Goal: Information Seeking & Learning: Learn about a topic

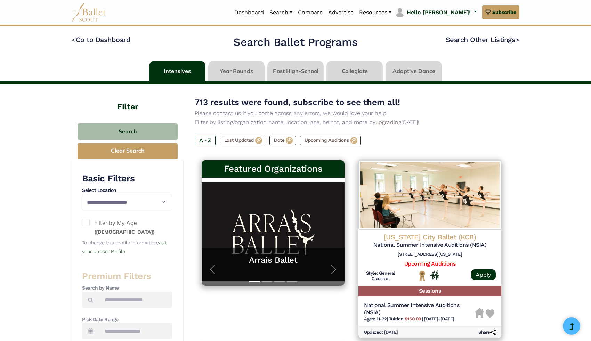
scroll to position [902, 0]
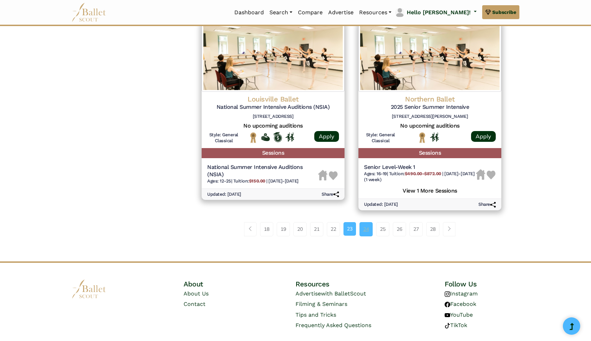
click at [363, 236] on link "24" at bounding box center [365, 229] width 13 height 14
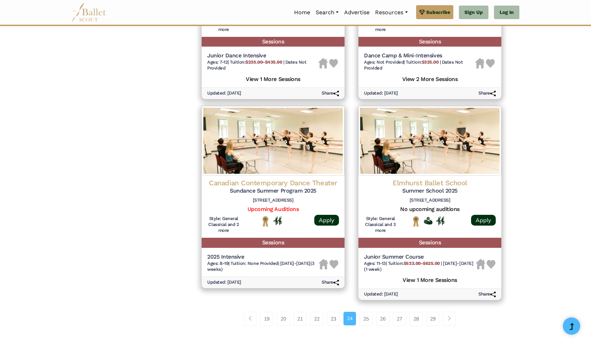
scroll to position [839, 0]
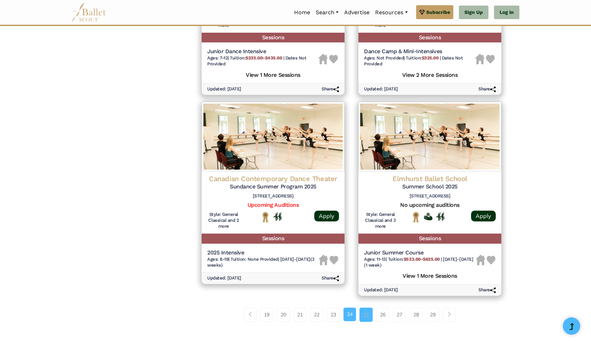
click at [364, 317] on link "25" at bounding box center [365, 314] width 13 height 14
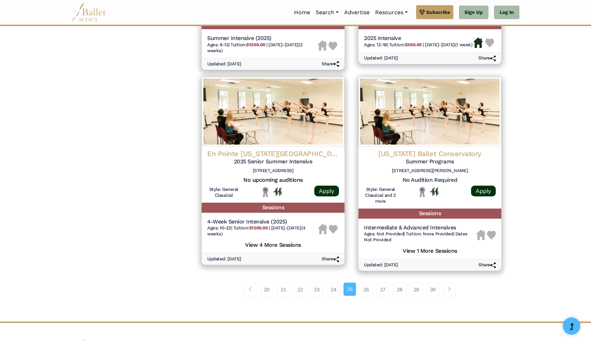
scroll to position [868, 0]
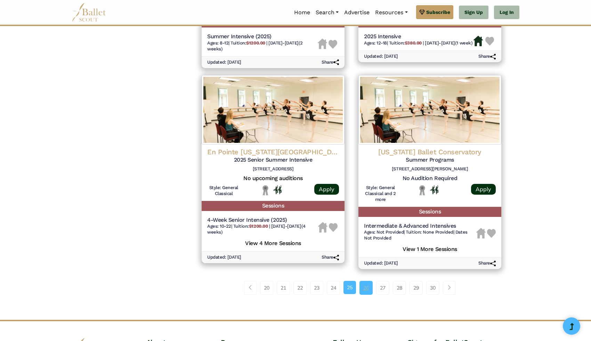
click at [365, 289] on link "26" at bounding box center [365, 288] width 13 height 14
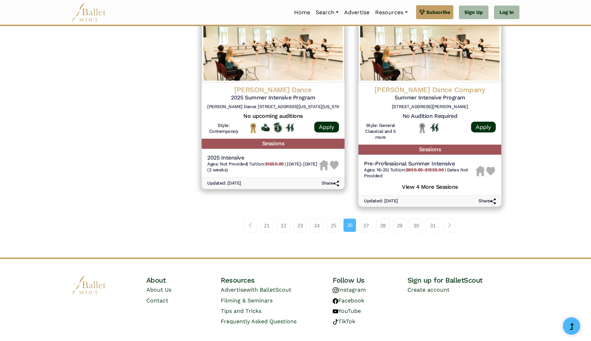
scroll to position [940, 0]
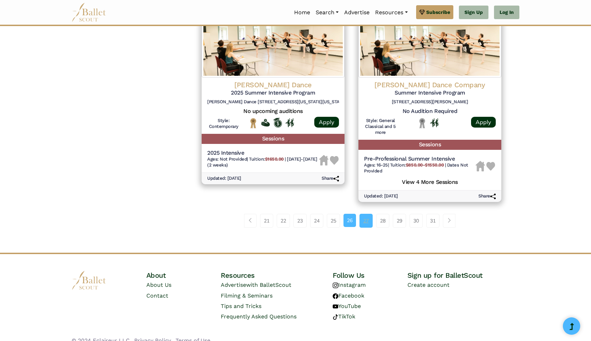
click at [365, 220] on link "27" at bounding box center [365, 221] width 13 height 14
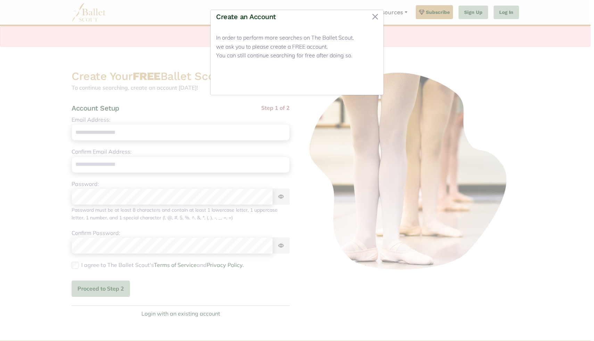
click at [369, 81] on button "Close" at bounding box center [365, 81] width 26 height 16
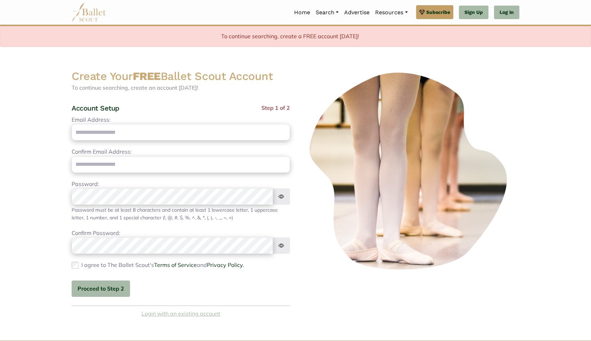
click at [186, 314] on link "Login with an existing account" at bounding box center [180, 313] width 79 height 9
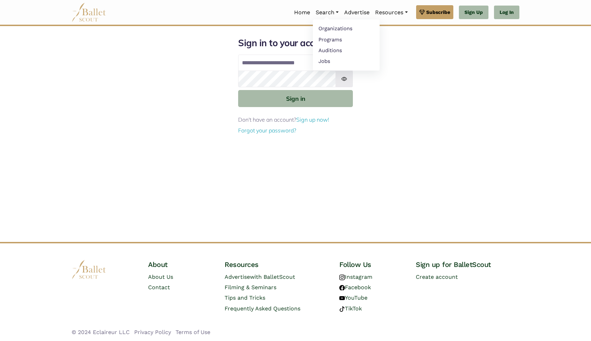
type input "**********"
click at [238, 90] on button "Sign in" at bounding box center [295, 98] width 115 height 17
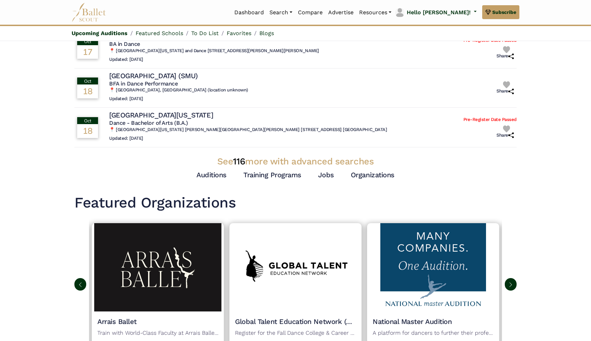
scroll to position [150, 0]
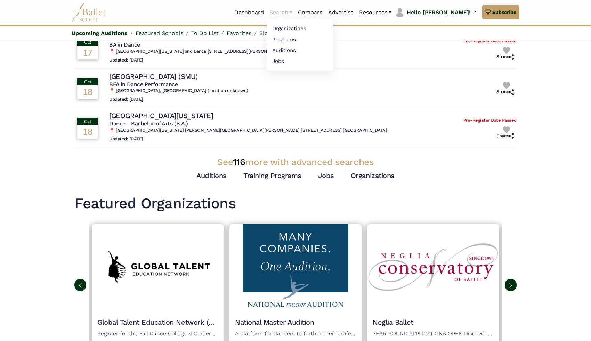
click at [295, 10] on link "Search" at bounding box center [280, 12] width 28 height 15
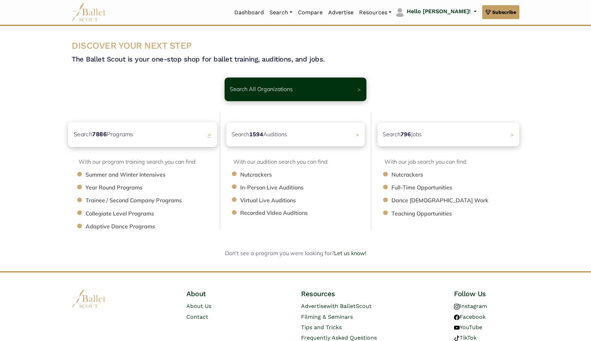
click at [167, 138] on div "Search 7886 Programs >" at bounding box center [142, 134] width 149 height 25
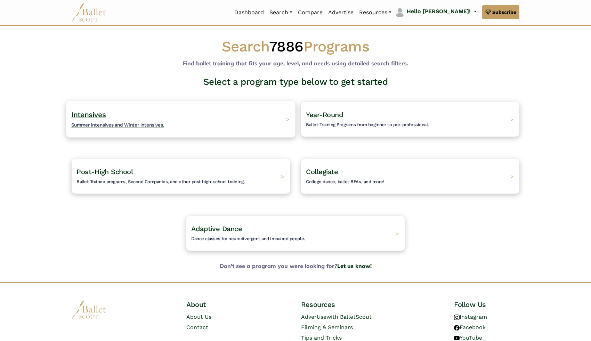
click at [253, 117] on div "Intensives Summer intensives and Winter intensives. >" at bounding box center [180, 119] width 229 height 36
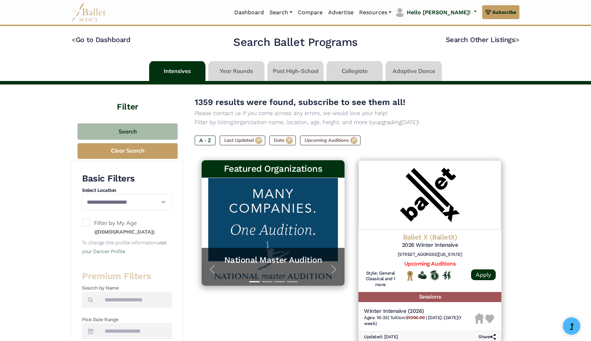
click at [85, 222] on span at bounding box center [86, 223] width 8 height 8
click at [210, 140] on label "A - Z" at bounding box center [205, 140] width 21 height 10
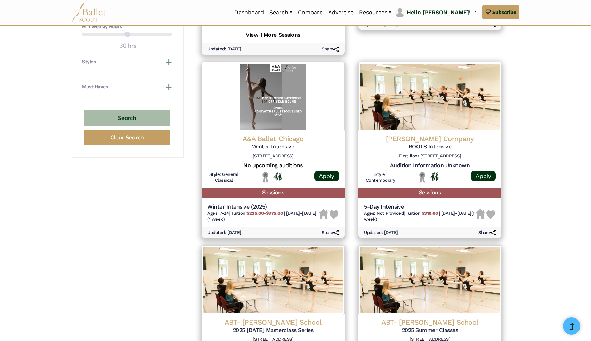
scroll to position [932, 0]
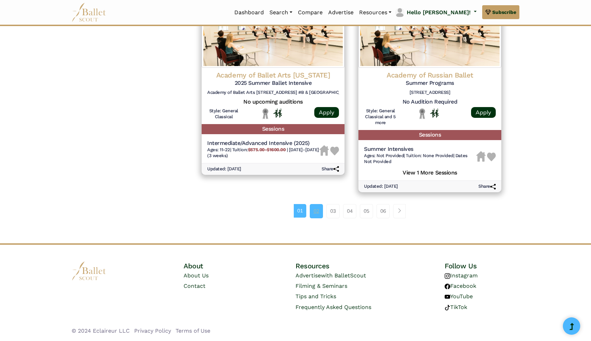
click at [314, 207] on link "02" at bounding box center [316, 211] width 13 height 14
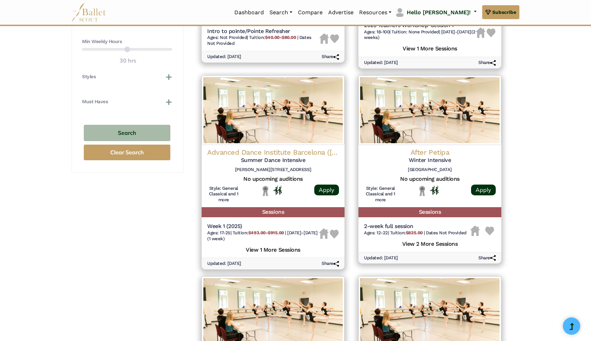
scroll to position [937, 0]
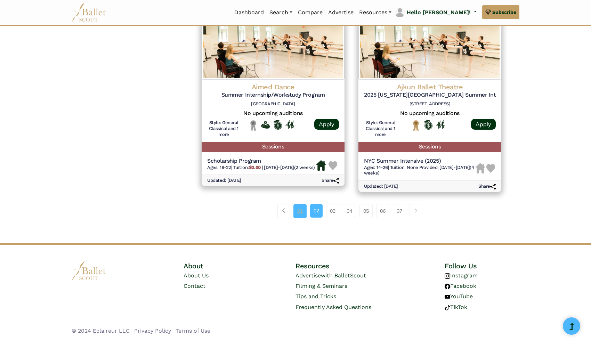
click at [297, 209] on link "01" at bounding box center [299, 211] width 13 height 14
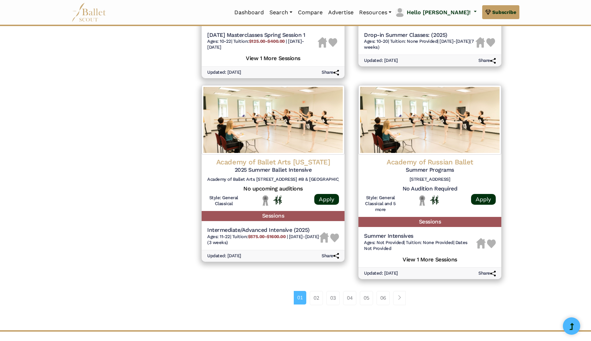
scroll to position [840, 0]
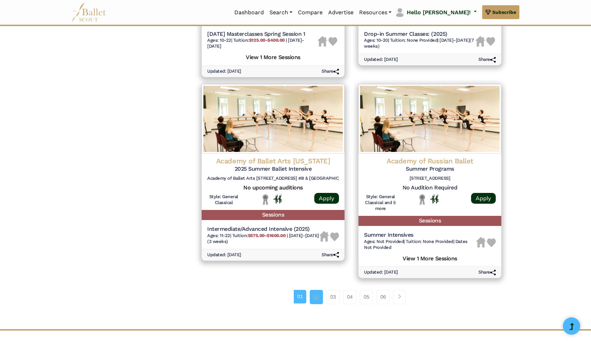
click at [312, 304] on link "02" at bounding box center [316, 297] width 13 height 14
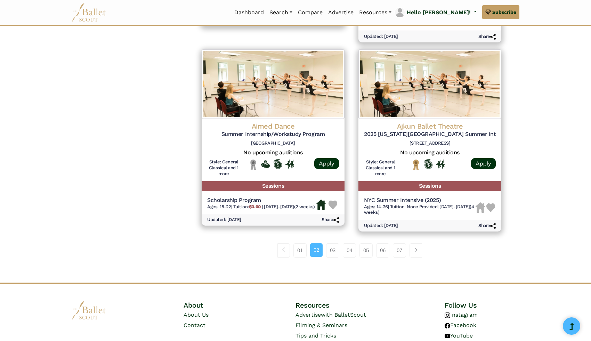
scroll to position [897, 0]
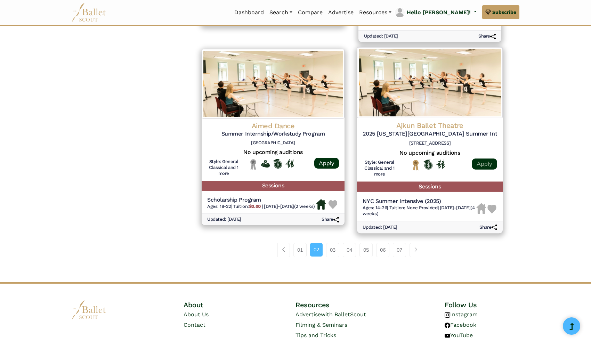
click at [491, 166] on link "Apply" at bounding box center [483, 163] width 25 height 11
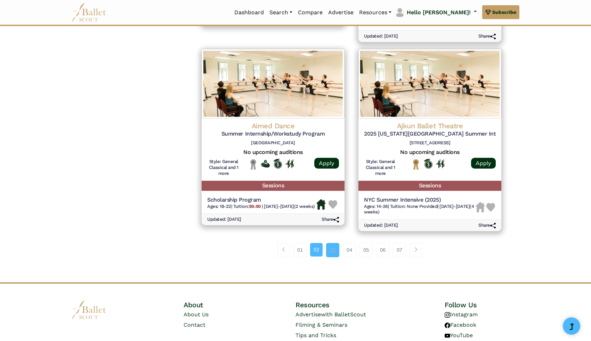
click at [329, 253] on link "03" at bounding box center [332, 250] width 13 height 14
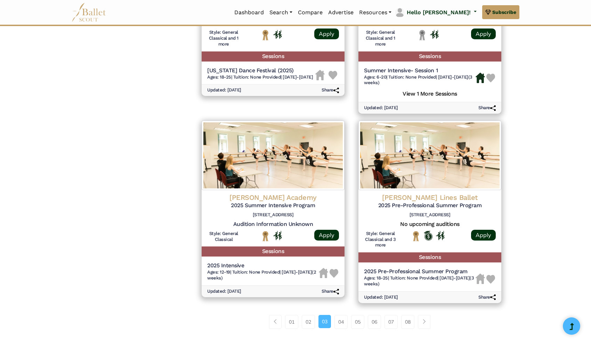
scroll to position [913, 0]
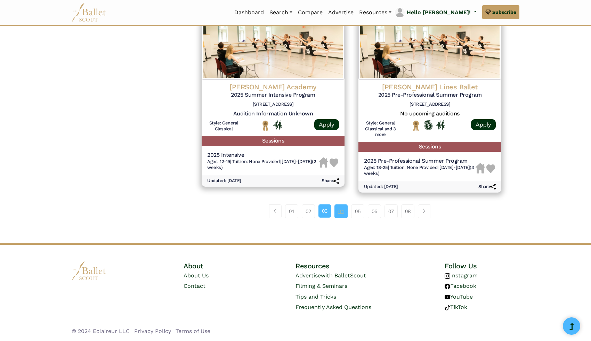
click at [340, 212] on link "04" at bounding box center [340, 211] width 13 height 14
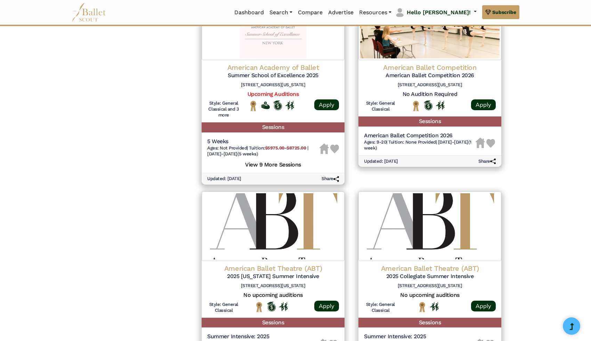
scroll to position [775, 0]
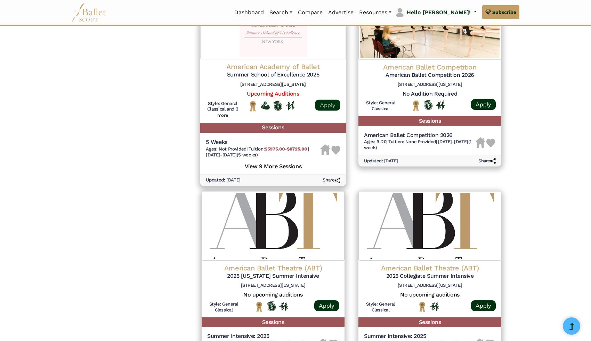
click at [327, 99] on link "Apply" at bounding box center [327, 104] width 25 height 11
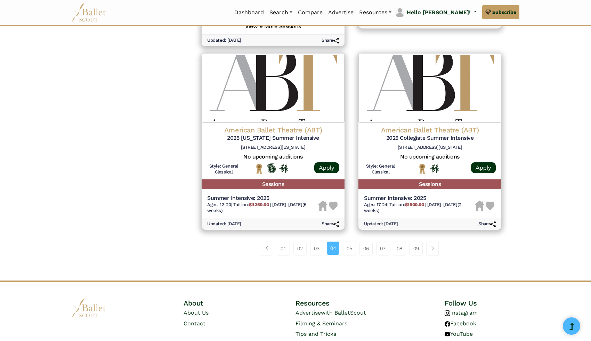
scroll to position [944, 0]
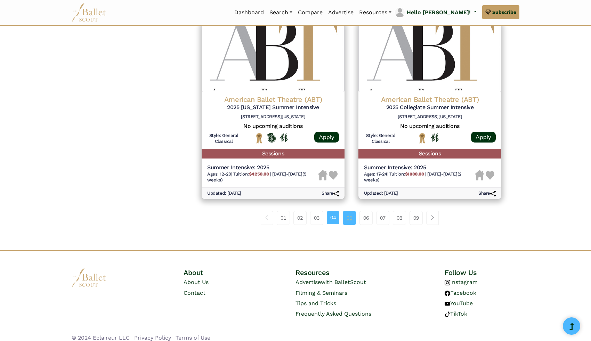
click at [348, 211] on link "05" at bounding box center [349, 218] width 13 height 14
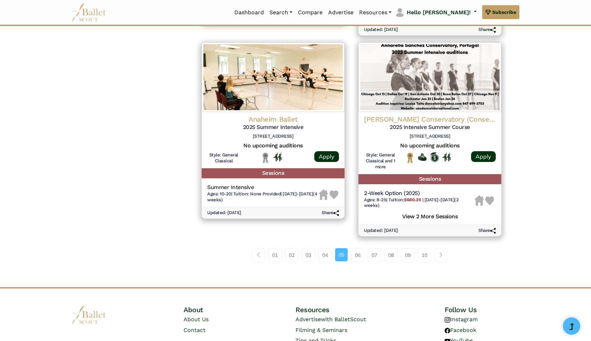
scroll to position [904, 0]
click at [356, 253] on link "06" at bounding box center [357, 255] width 13 height 14
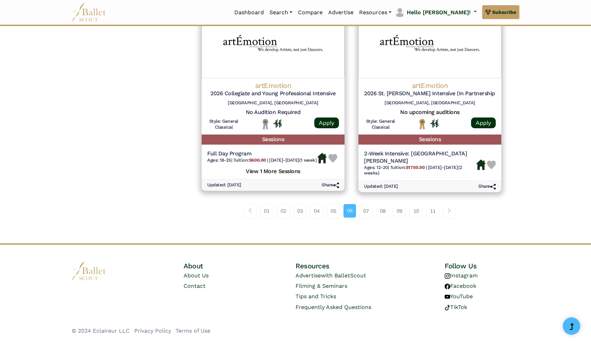
scroll to position [931, 0]
click at [368, 208] on link "07" at bounding box center [365, 211] width 13 height 14
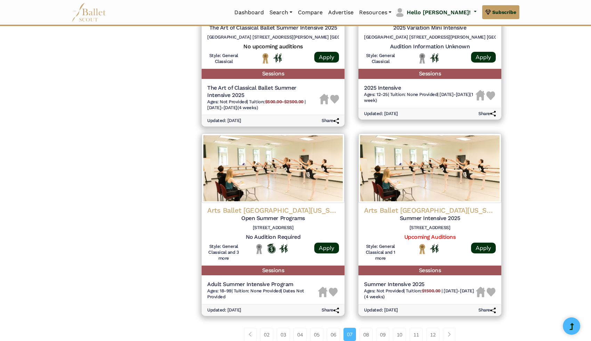
scroll to position [891, 0]
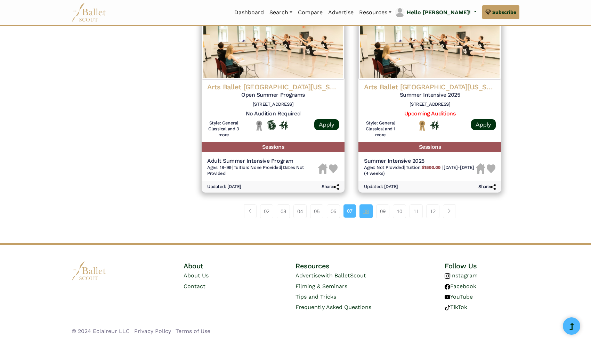
click at [366, 213] on link "08" at bounding box center [365, 211] width 13 height 14
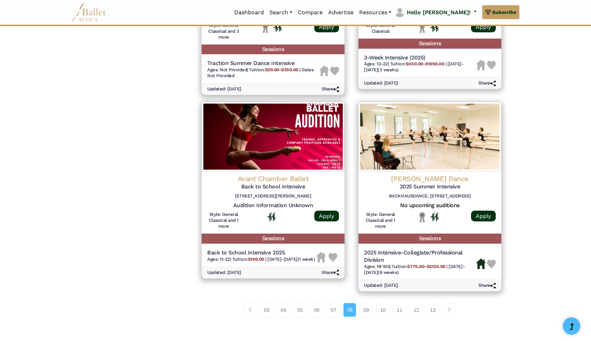
scroll to position [825, 0]
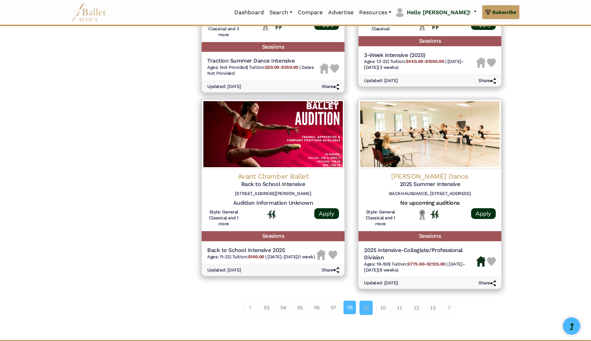
click at [366, 312] on link "09" at bounding box center [365, 308] width 13 height 14
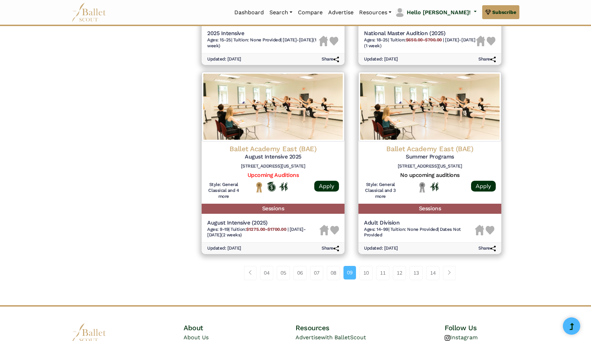
scroll to position [865, 0]
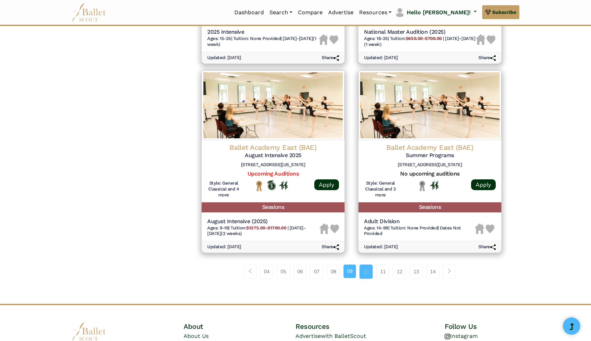
click at [366, 271] on link "10" at bounding box center [365, 271] width 13 height 14
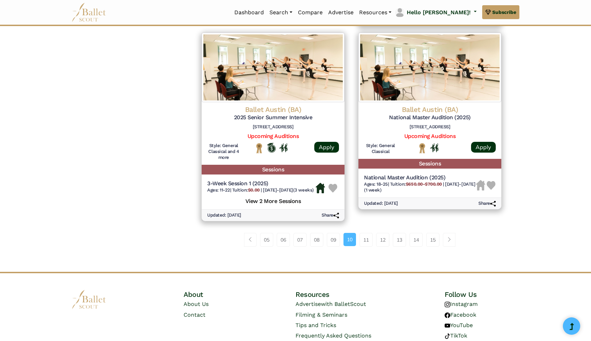
scroll to position [927, 0]
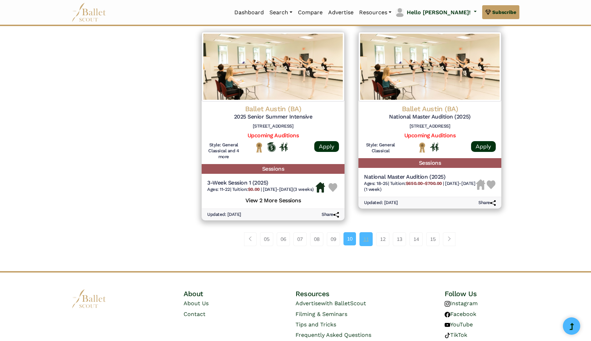
click at [364, 244] on link "11" at bounding box center [365, 239] width 13 height 14
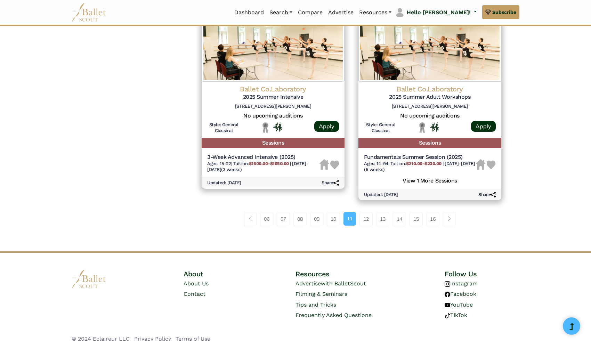
scroll to position [931, 0]
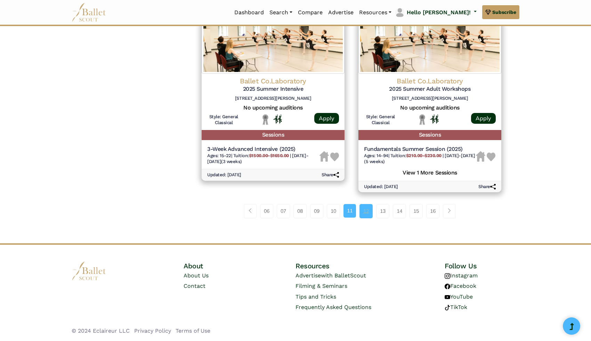
click at [368, 213] on link "12" at bounding box center [365, 211] width 13 height 14
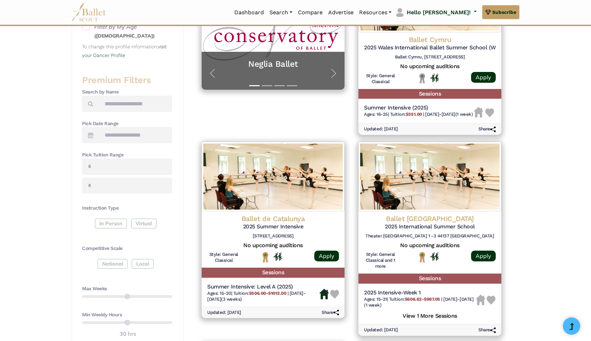
scroll to position [197, 0]
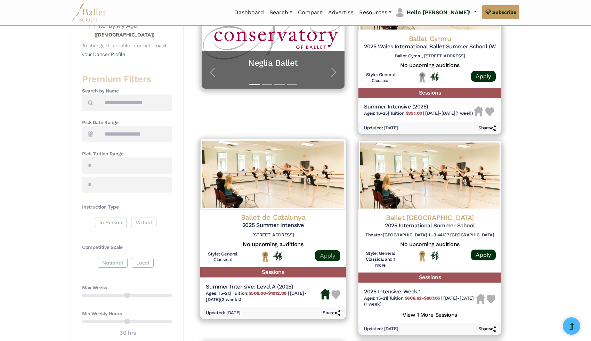
click at [332, 261] on link "Apply" at bounding box center [327, 255] width 25 height 11
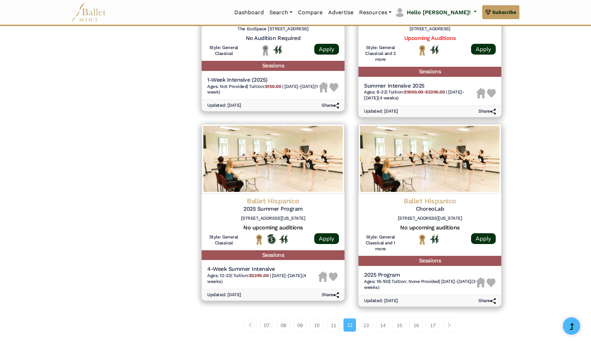
scroll to position [795, 0]
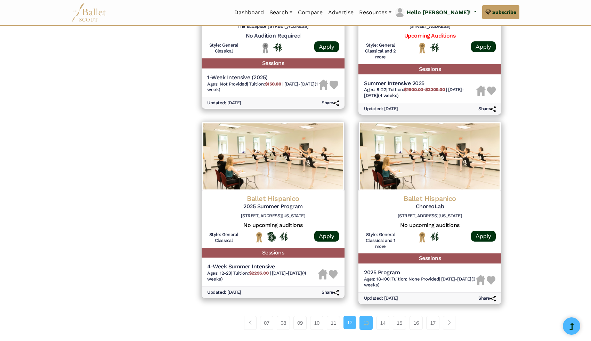
click at [364, 328] on link "13" at bounding box center [365, 323] width 13 height 14
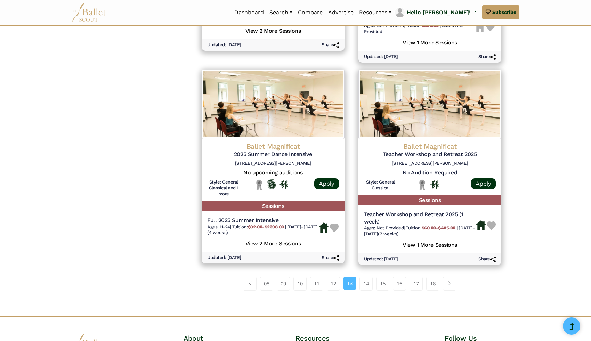
scroll to position [877, 0]
click at [363, 284] on link "14" at bounding box center [365, 283] width 13 height 14
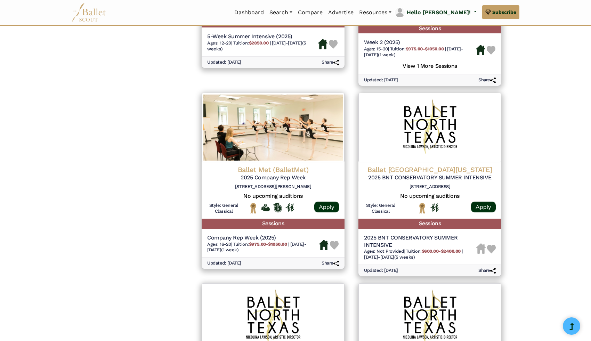
scroll to position [636, 0]
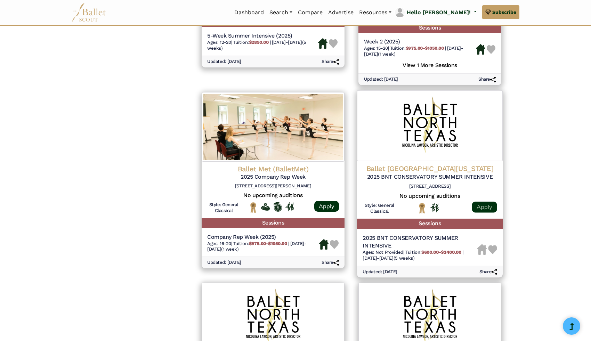
click at [486, 208] on link "Apply" at bounding box center [483, 206] width 25 height 11
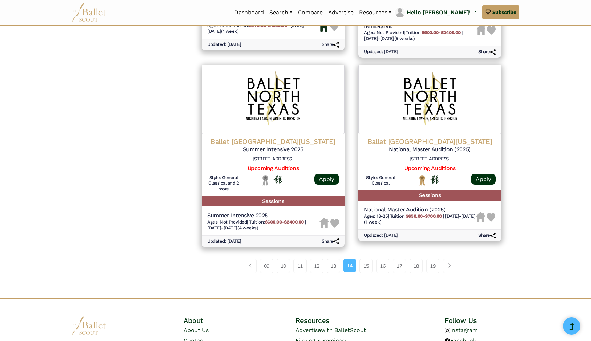
scroll to position [863, 0]
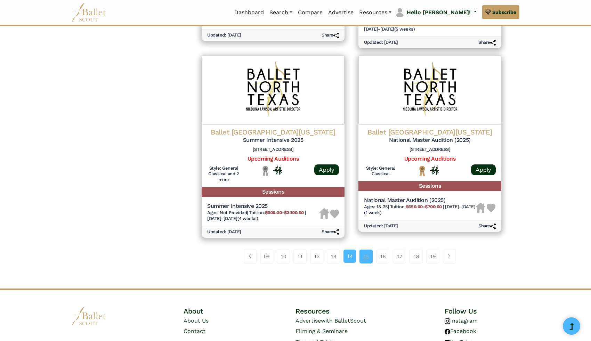
click at [364, 256] on link "15" at bounding box center [365, 256] width 13 height 14
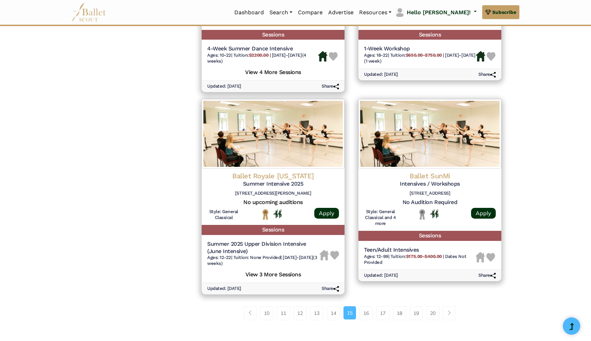
scroll to position [843, 0]
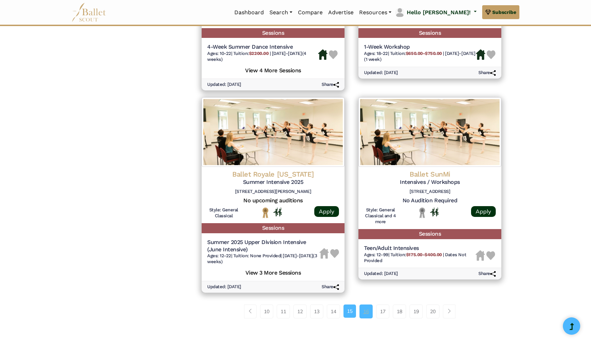
click at [362, 307] on link "16" at bounding box center [365, 311] width 13 height 14
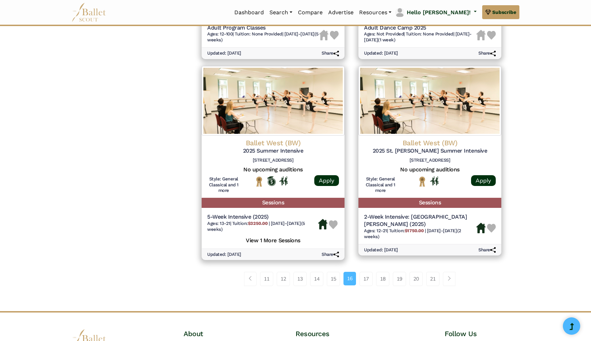
scroll to position [925, 0]
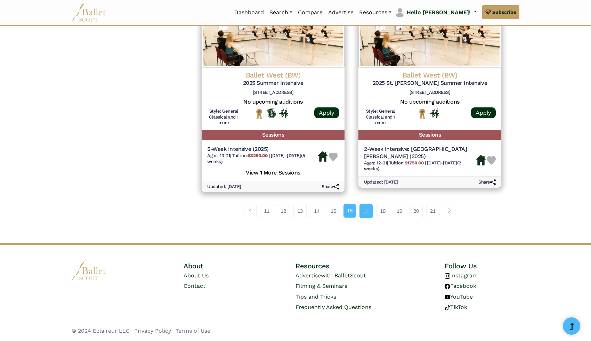
click at [366, 212] on link "17" at bounding box center [365, 211] width 13 height 14
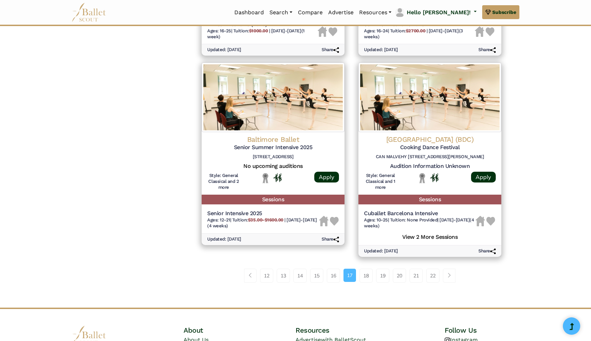
scroll to position [843, 0]
click at [368, 278] on link "18" at bounding box center [365, 275] width 13 height 14
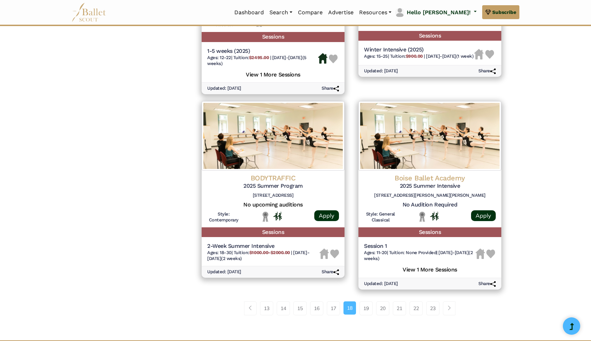
scroll to position [805, 0]
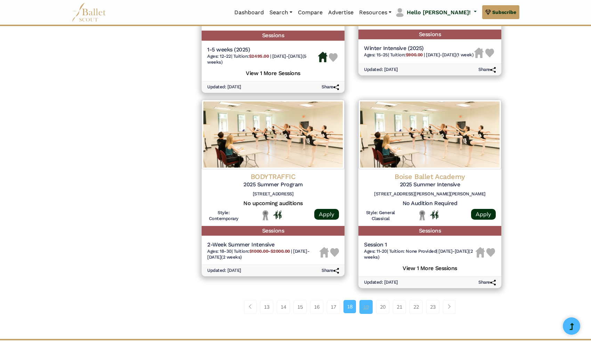
click at [364, 314] on link "19" at bounding box center [365, 307] width 13 height 14
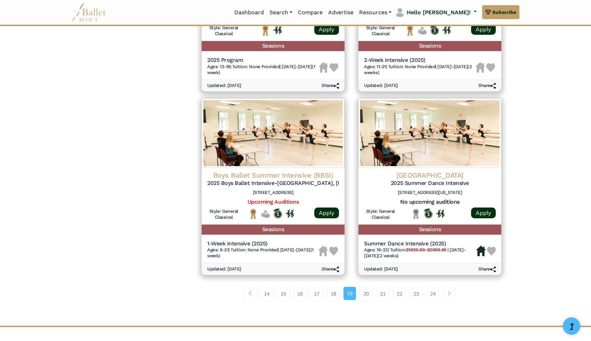
scroll to position [807, 0]
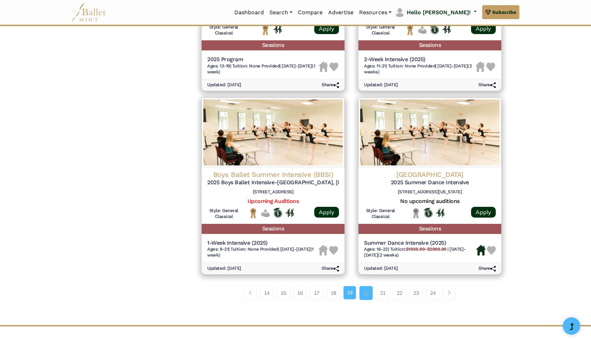
click at [369, 297] on link "20" at bounding box center [365, 293] width 13 height 14
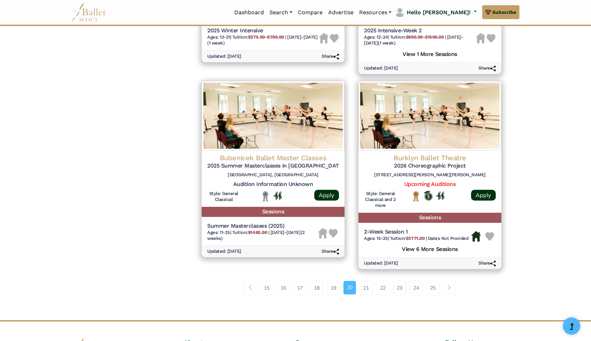
scroll to position [874, 0]
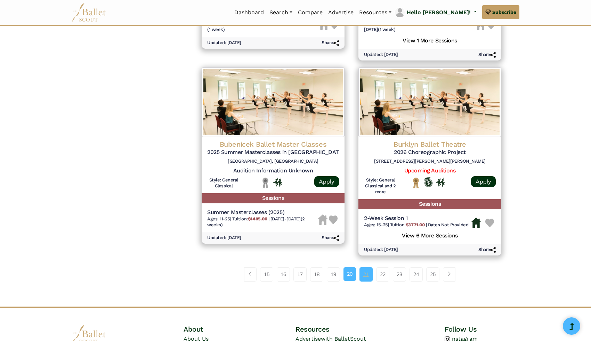
click at [368, 270] on link "21" at bounding box center [365, 274] width 13 height 14
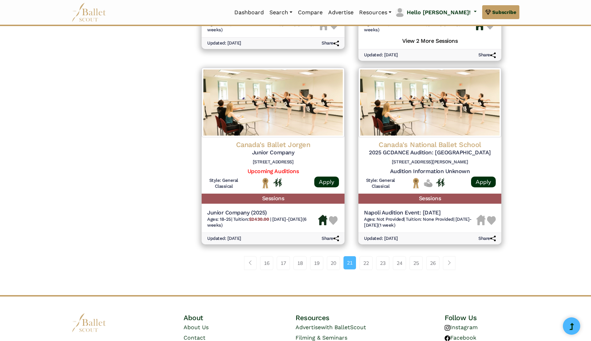
scroll to position [869, 0]
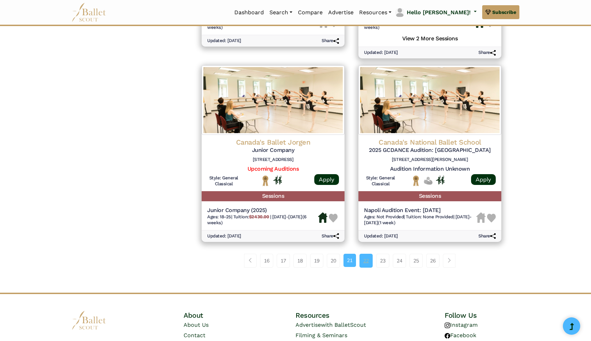
click at [365, 265] on link "22" at bounding box center [365, 261] width 13 height 14
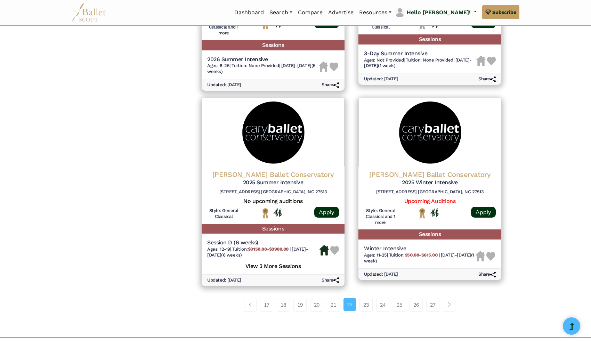
scroll to position [820, 0]
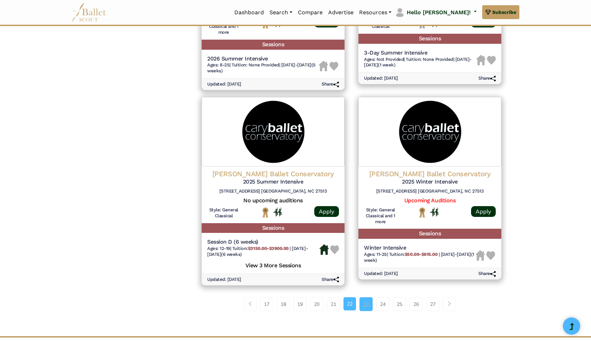
click at [369, 303] on link "23" at bounding box center [365, 304] width 13 height 14
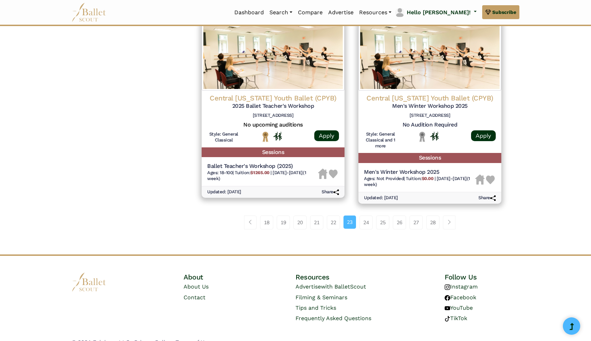
scroll to position [901, 0]
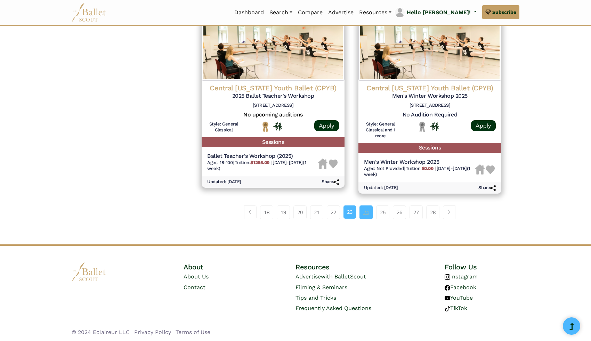
click at [366, 213] on link "24" at bounding box center [365, 212] width 13 height 14
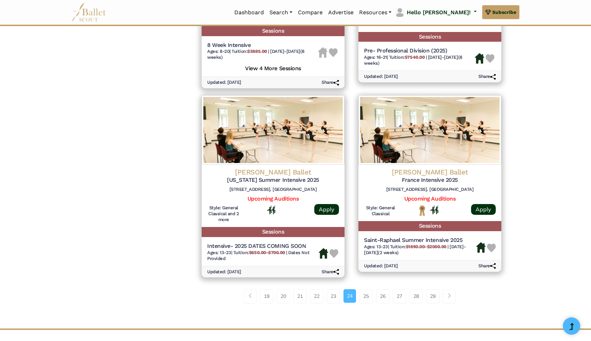
scroll to position [851, 0]
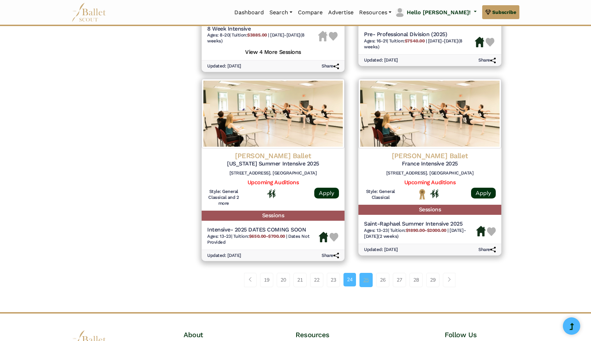
click at [362, 284] on link "25" at bounding box center [365, 280] width 13 height 14
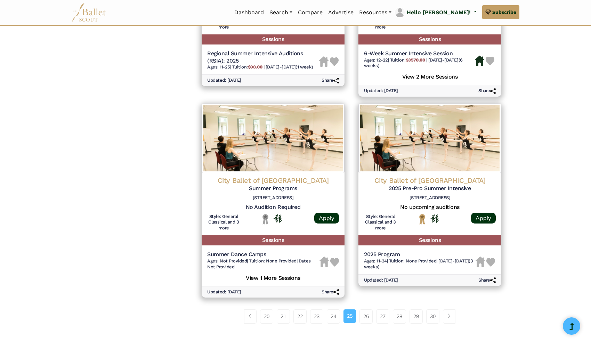
scroll to position [821, 0]
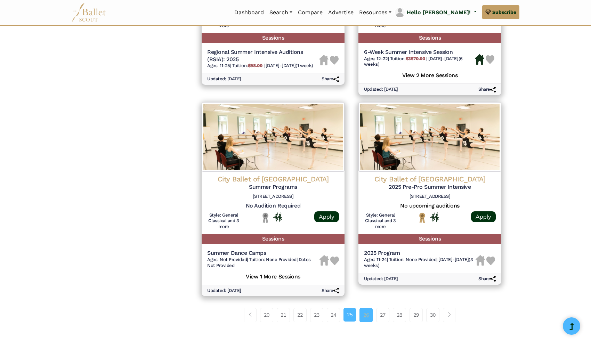
click at [368, 322] on link "26" at bounding box center [365, 315] width 13 height 14
